Goal: Go to known website: Access a specific website the user already knows

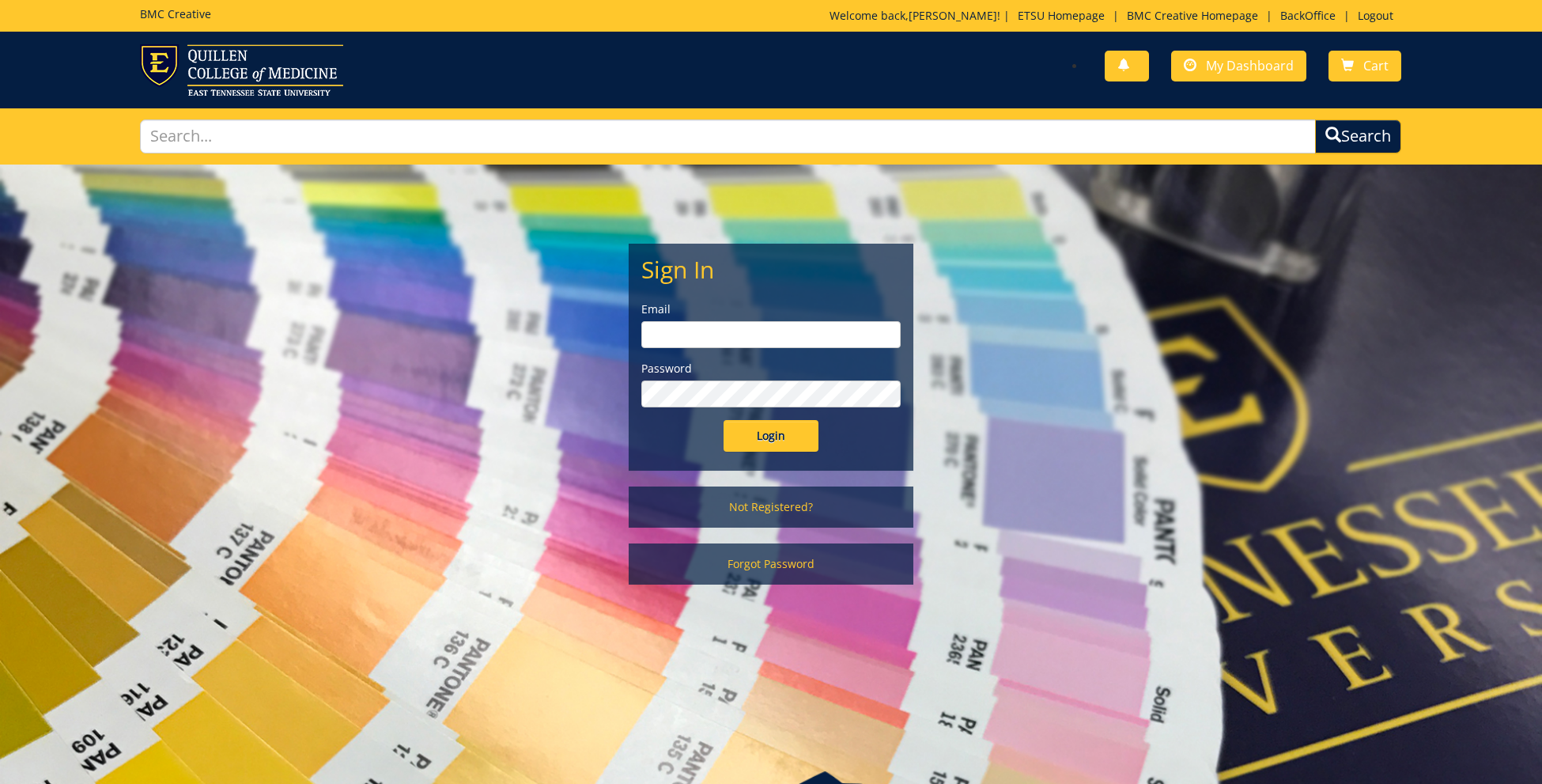
type input "[EMAIL_ADDRESS][DOMAIN_NAME]"
click at [781, 432] on input "Login" at bounding box center [771, 435] width 95 height 31
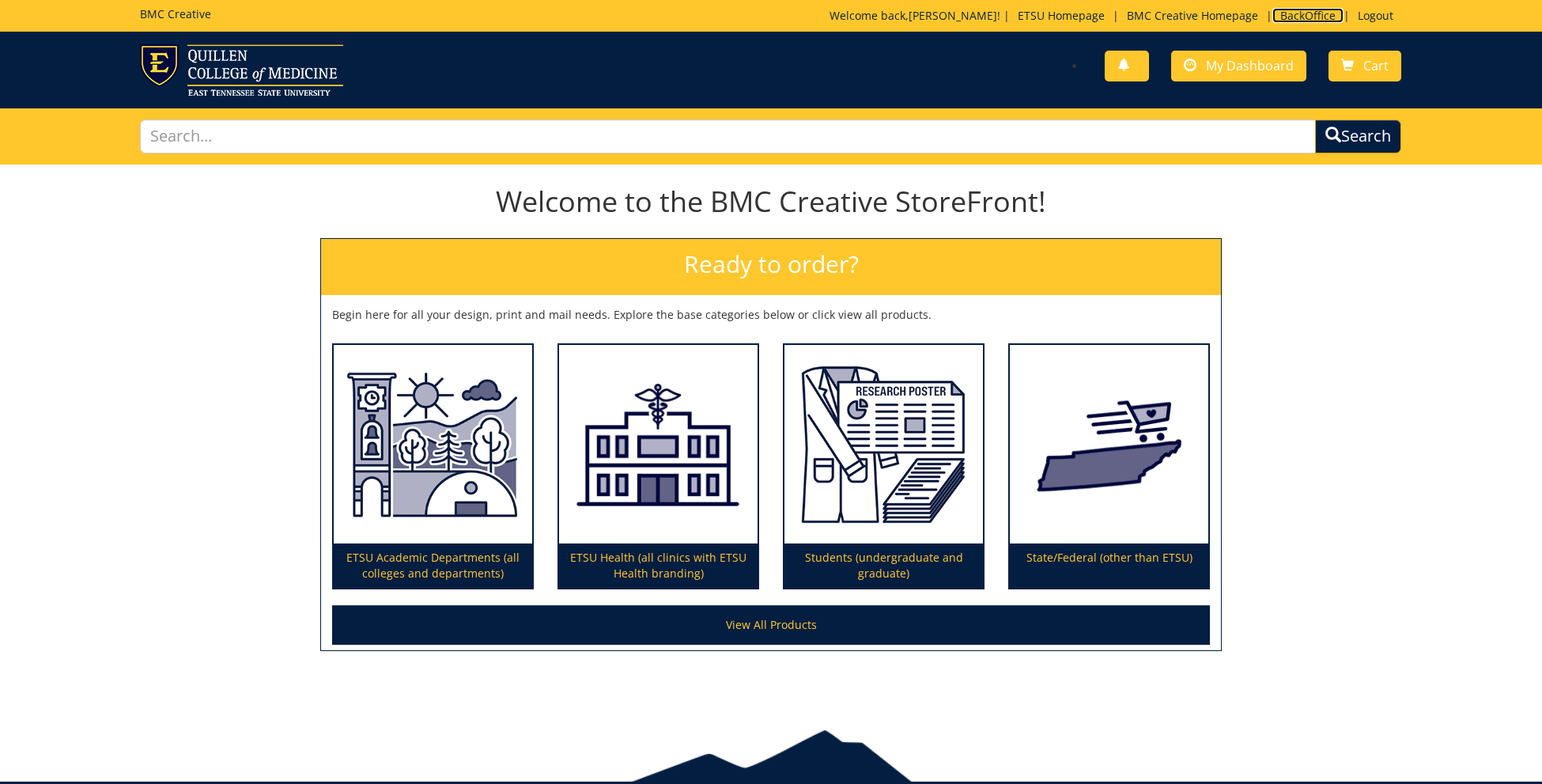
click at [1301, 18] on link "BackOffice" at bounding box center [1307, 15] width 71 height 15
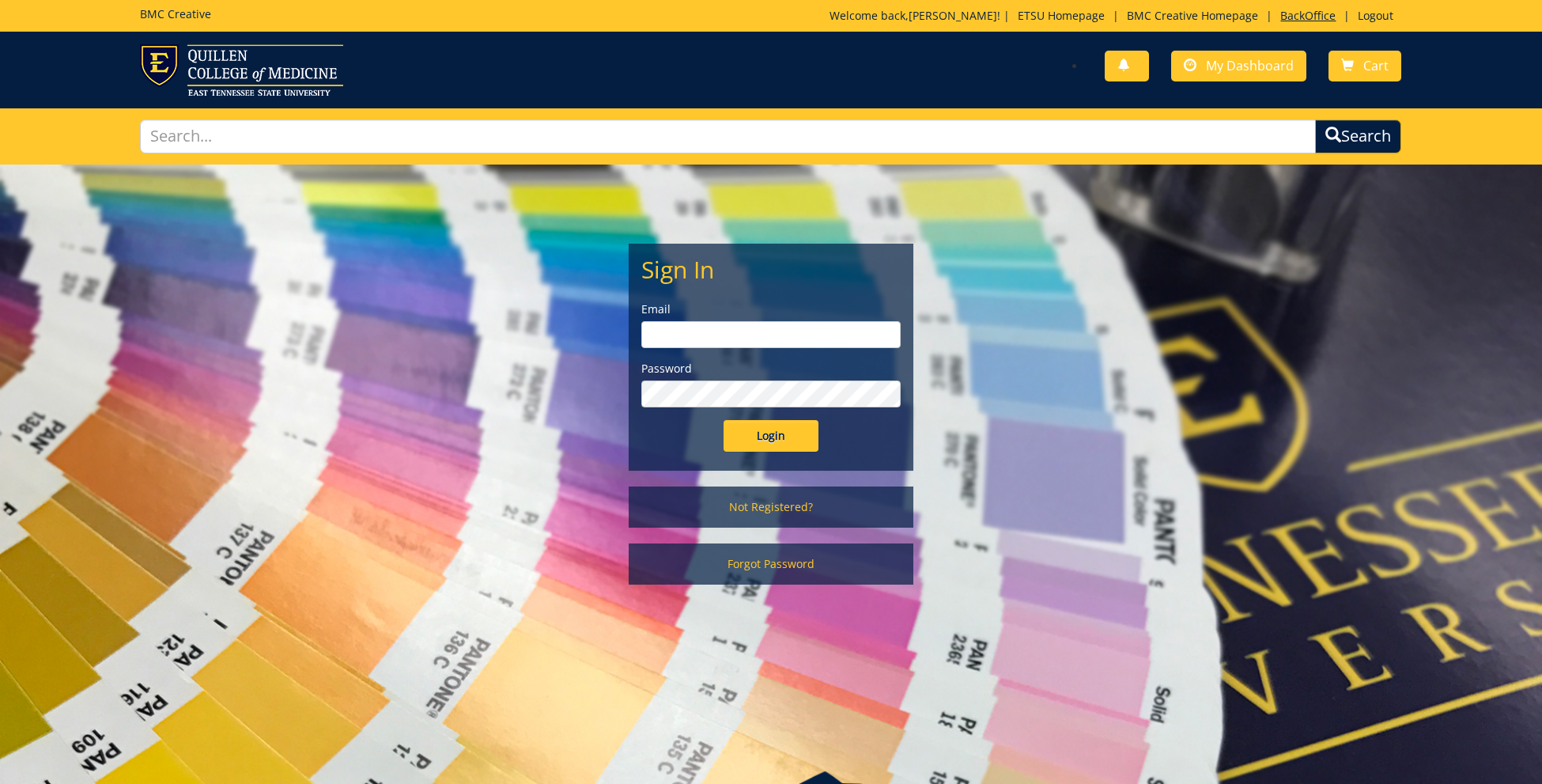
type input "[EMAIL_ADDRESS][DOMAIN_NAME]"
click at [1302, 13] on link "BackOffice" at bounding box center [1307, 15] width 71 height 15
